Goal: Task Accomplishment & Management: Manage account settings

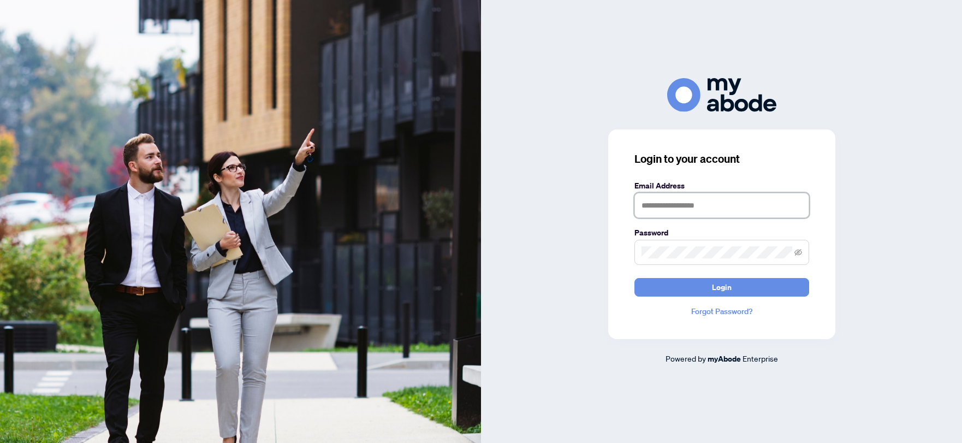
click at [680, 210] on input "text" at bounding box center [721, 205] width 175 height 25
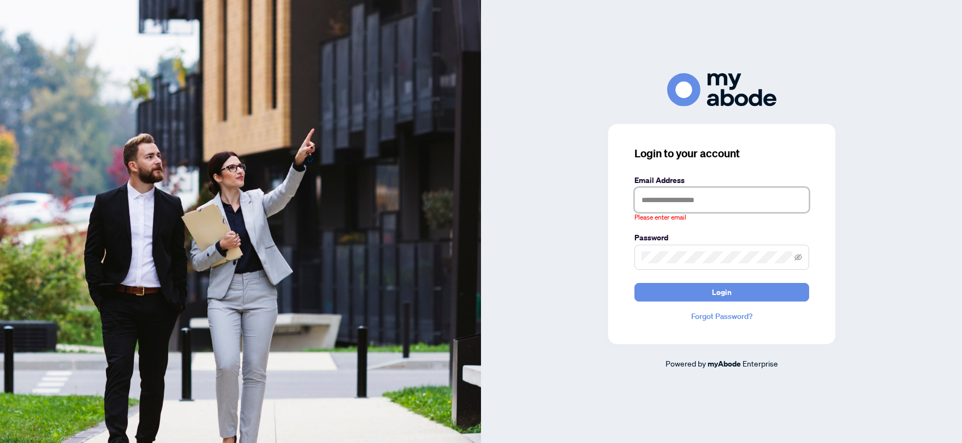
type input "**********"
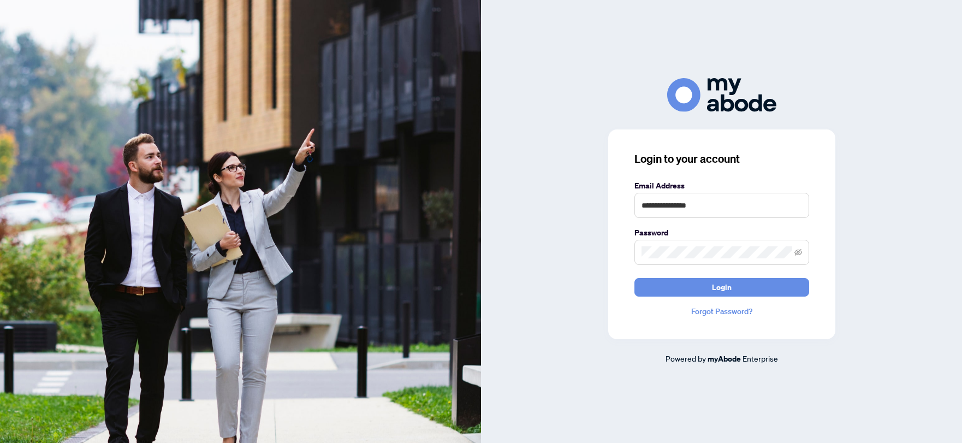
click at [732, 299] on div "**********" at bounding box center [721, 234] width 227 height 210
click at [731, 293] on button "Login" at bounding box center [721, 287] width 175 height 19
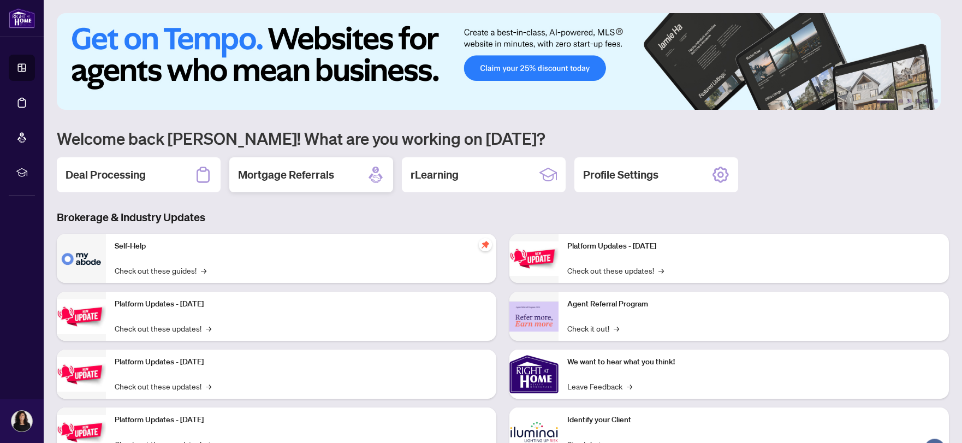
click at [283, 181] on h2 "Mortgage Referrals" at bounding box center [286, 174] width 96 height 15
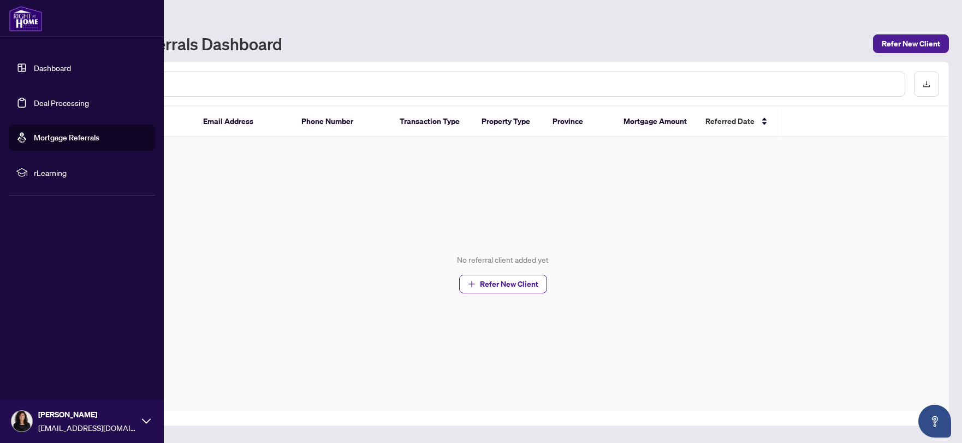
click at [34, 63] on link "Dashboard" at bounding box center [52, 68] width 37 height 10
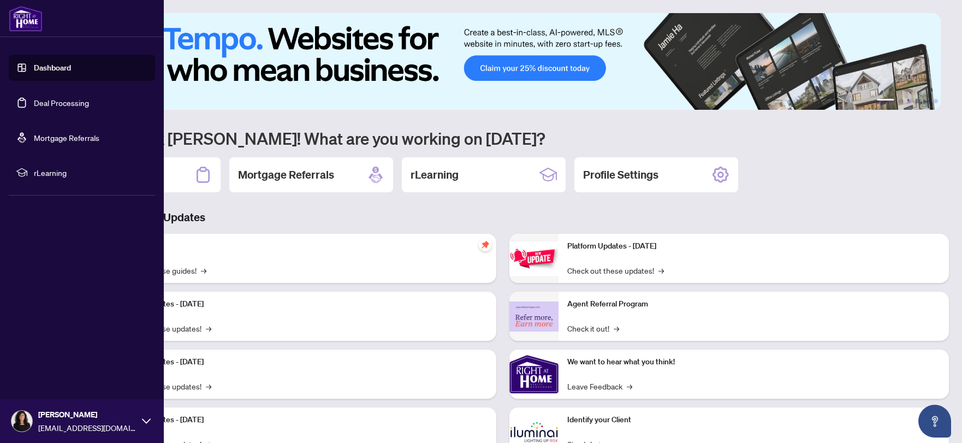
click at [72, 99] on link "Deal Processing" at bounding box center [61, 103] width 55 height 10
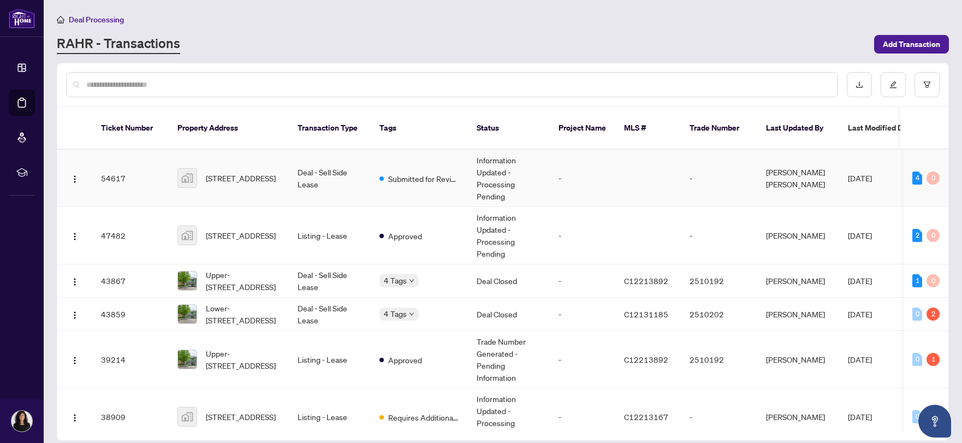
click at [248, 172] on span "[STREET_ADDRESS]" at bounding box center [241, 178] width 70 height 12
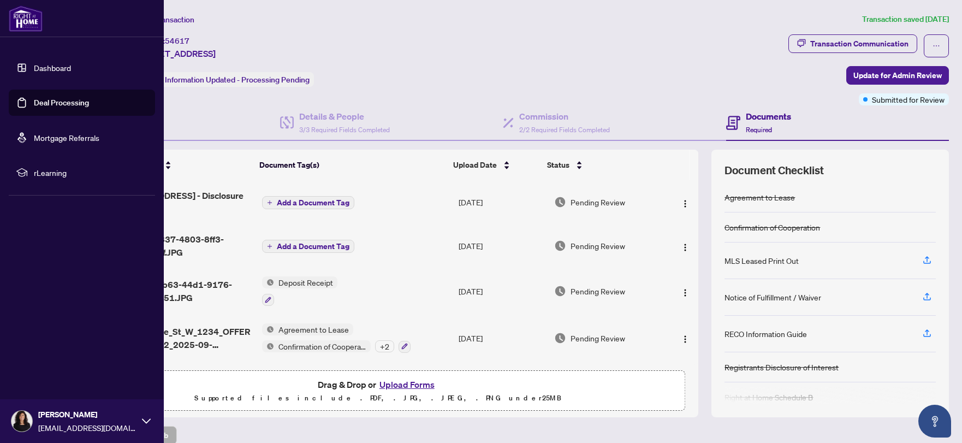
click at [63, 98] on link "Deal Processing" at bounding box center [61, 103] width 55 height 10
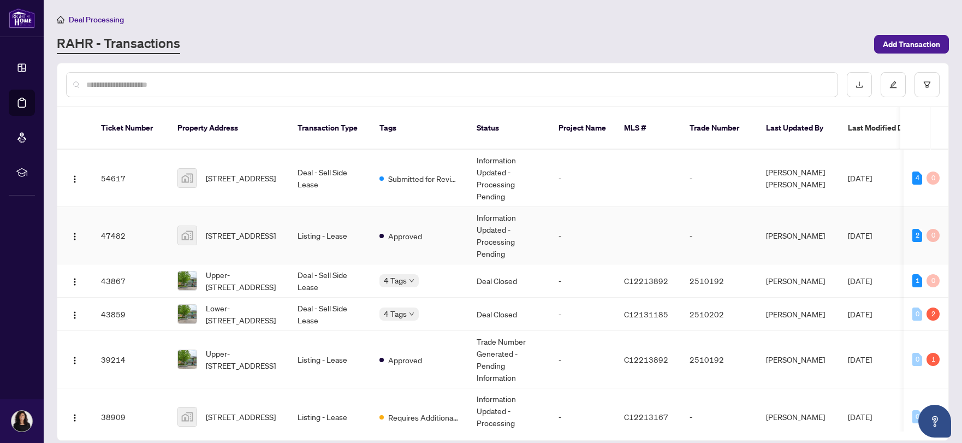
click at [242, 229] on span "525 Adelaide Street West #1234, Toronto, ON, Canada" at bounding box center [241, 235] width 70 height 12
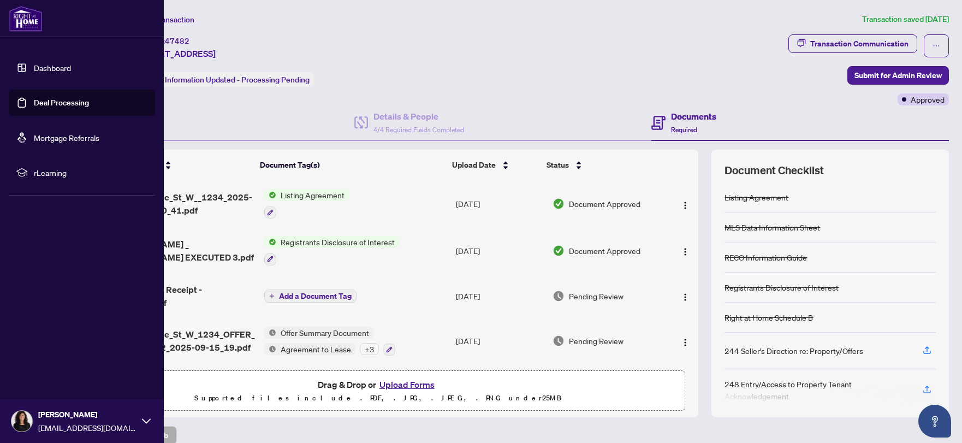
click at [34, 63] on link "Dashboard" at bounding box center [52, 68] width 37 height 10
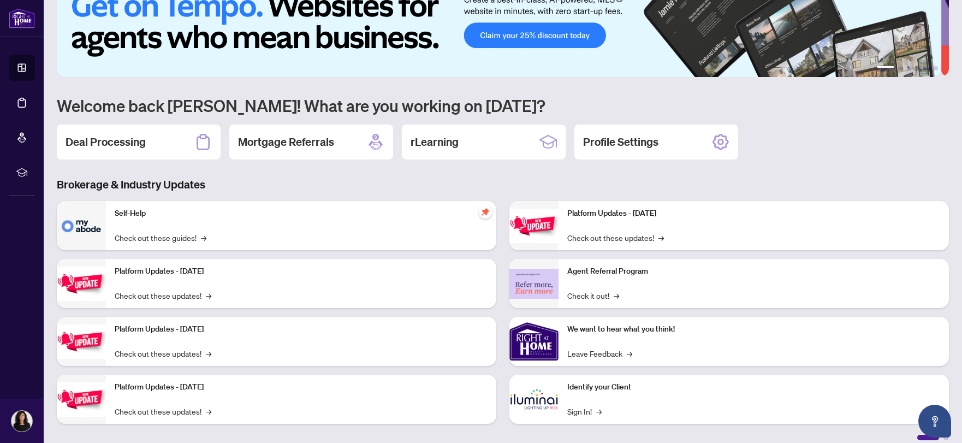
scroll to position [42, 0]
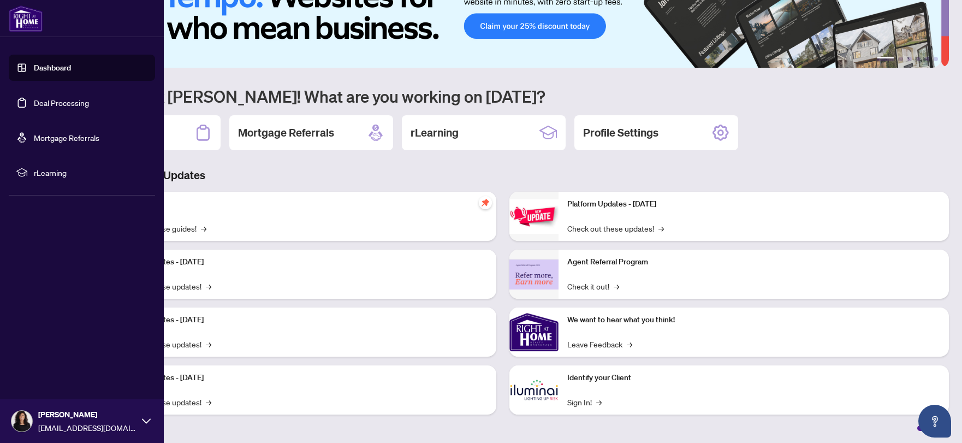
click at [16, 24] on img at bounding box center [26, 18] width 34 height 26
